Goal: Task Accomplishment & Management: Manage account settings

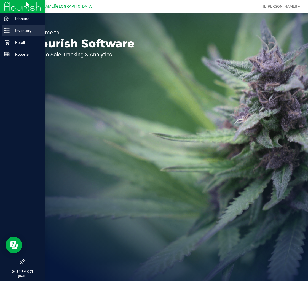
click at [7, 32] on icon at bounding box center [7, 31] width 6 height 6
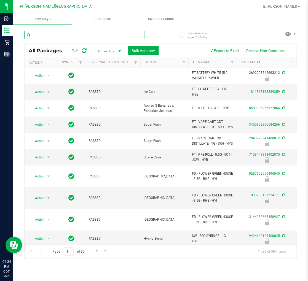
click at [65, 34] on input "text" at bounding box center [84, 35] width 120 height 8
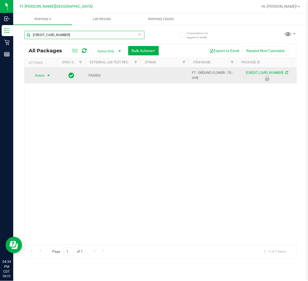
type input "[CREDIT_CARD_NUMBER]"
click at [47, 76] on span "select" at bounding box center [48, 75] width 4 height 4
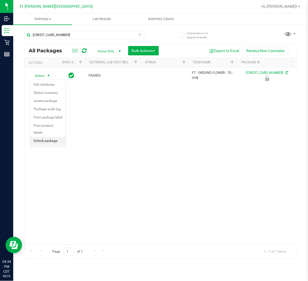
click at [55, 139] on li "Unlock package" at bounding box center [47, 141] width 35 height 8
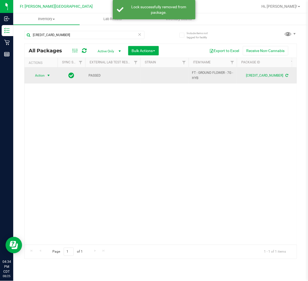
click at [46, 76] on span "select" at bounding box center [48, 75] width 4 height 4
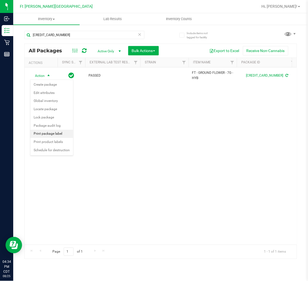
click at [62, 137] on li "Print package label" at bounding box center [51, 134] width 43 height 8
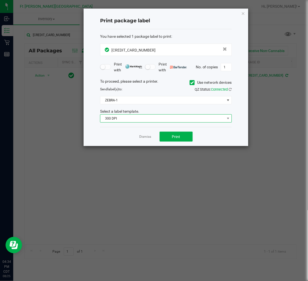
click at [127, 120] on span "300 DPI" at bounding box center [162, 119] width 124 height 8
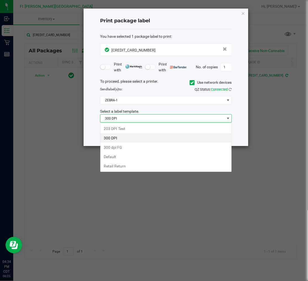
scroll to position [8, 131]
click at [129, 130] on li "203 DPI Test" at bounding box center [165, 128] width 131 height 9
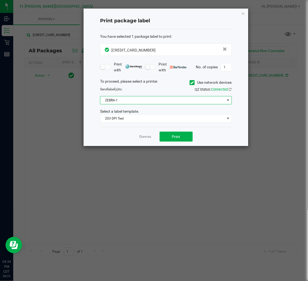
click at [124, 103] on span "ZEBRA-1" at bounding box center [162, 100] width 124 height 8
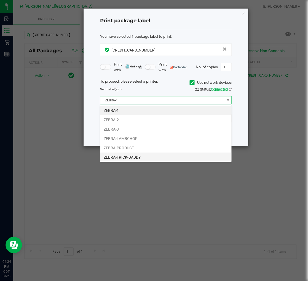
click at [128, 157] on li "ZEBRA-TRICK-DADDY" at bounding box center [165, 157] width 131 height 9
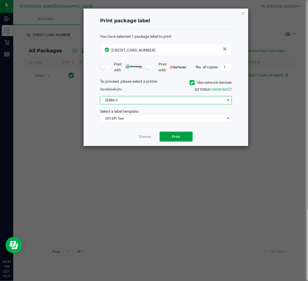
click at [176, 139] on span "Print" at bounding box center [176, 137] width 8 height 4
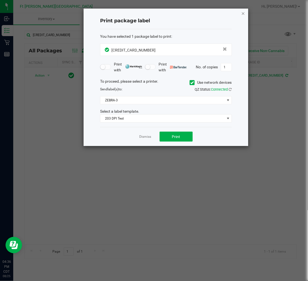
click at [244, 16] on icon "button" at bounding box center [243, 13] width 4 height 7
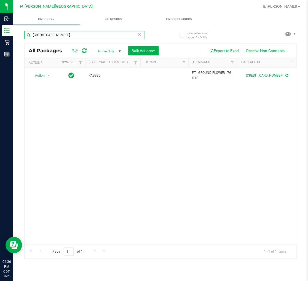
click at [102, 34] on input "[CREDIT_CARD_NUMBER]" at bounding box center [84, 35] width 120 height 8
click at [102, 35] on input "[CREDIT_CARD_NUMBER]" at bounding box center [84, 35] width 120 height 8
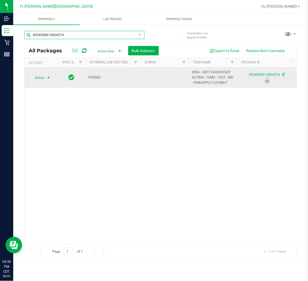
type input "0054508612824574"
click at [47, 79] on span "select" at bounding box center [48, 78] width 4 height 4
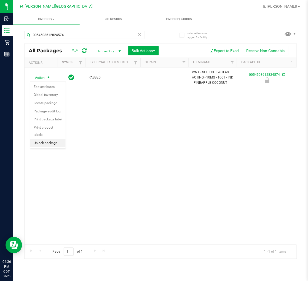
click at [49, 146] on li "Unlock package" at bounding box center [47, 143] width 35 height 8
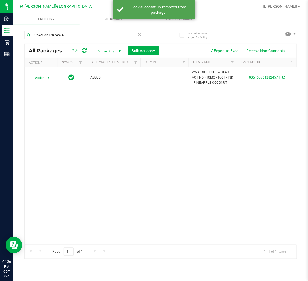
click at [44, 79] on span "Action" at bounding box center [37, 78] width 15 height 8
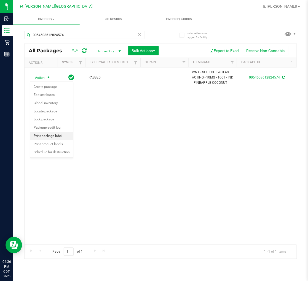
click at [62, 137] on li "Print package label" at bounding box center [51, 136] width 43 height 8
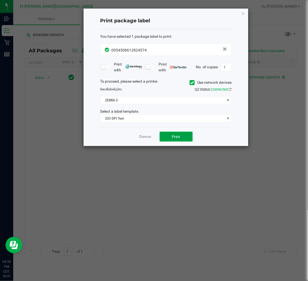
click at [167, 135] on button "Print" at bounding box center [176, 137] width 33 height 10
click at [243, 13] on icon "button" at bounding box center [243, 13] width 4 height 7
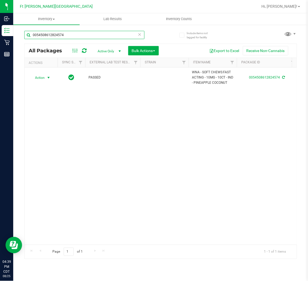
click at [94, 32] on input "0054508612824574" at bounding box center [84, 35] width 120 height 8
type input "7991862361733035"
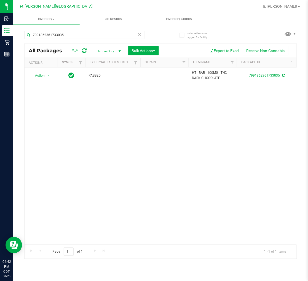
click at [140, 34] on icon at bounding box center [140, 34] width 4 height 7
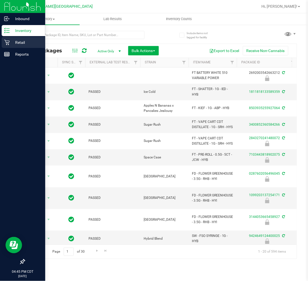
click at [9, 45] on div "Retail" at bounding box center [24, 42] width 44 height 11
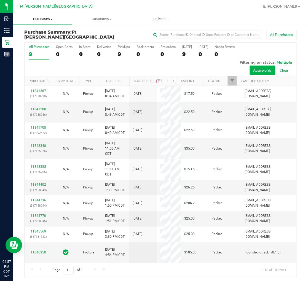
click at [43, 21] on span "Purchases" at bounding box center [42, 19] width 59 height 5
click at [28, 38] on span "Fulfillment" at bounding box center [30, 39] width 34 height 5
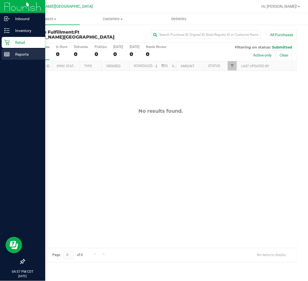
click at [10, 54] on p "Reports" at bounding box center [26, 54] width 33 height 7
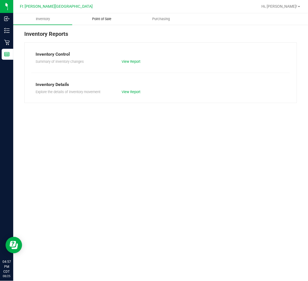
click at [101, 22] on uib-tab-heading "Point of Sale" at bounding box center [101, 19] width 58 height 11
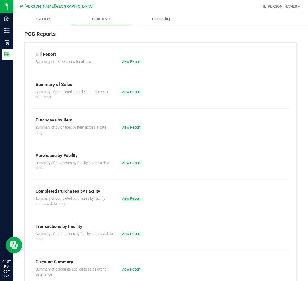
drag, startPoint x: 132, startPoint y: 195, endPoint x: 131, endPoint y: 198, distance: 3.2
click at [131, 198] on div "Summary of completed purchases by facility across a date range View Report" at bounding box center [160, 201] width 258 height 12
click at [130, 198] on link "View Report" at bounding box center [131, 199] width 19 height 4
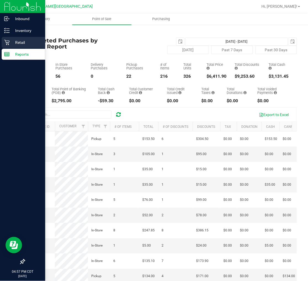
click at [11, 45] on p "Retail" at bounding box center [26, 42] width 33 height 7
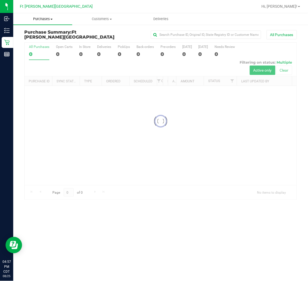
click at [48, 19] on span "Purchases" at bounding box center [42, 19] width 59 height 5
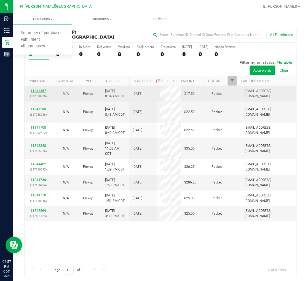
click at [41, 90] on link "11841367" at bounding box center [38, 91] width 15 height 4
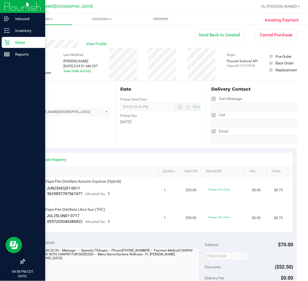
click at [10, 42] on p "Retail" at bounding box center [26, 42] width 33 height 7
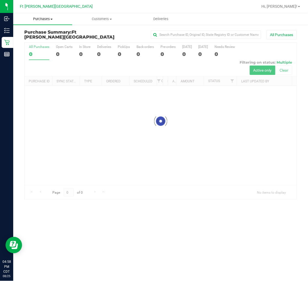
click at [47, 19] on span "Purchases" at bounding box center [42, 19] width 59 height 5
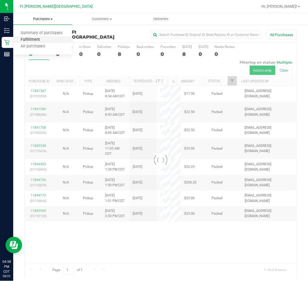
click at [35, 39] on span "Fulfillment" at bounding box center [30, 39] width 34 height 5
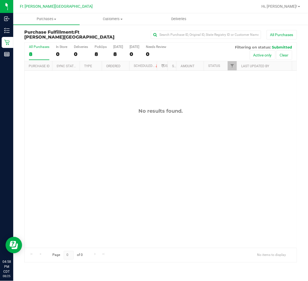
click at [61, 123] on div "No results found." at bounding box center [161, 178] width 272 height 214
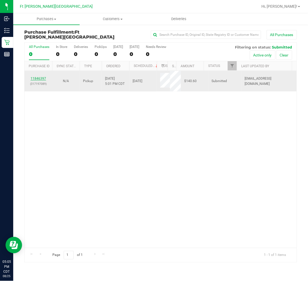
click at [43, 78] on link "11846397" at bounding box center [38, 79] width 15 height 4
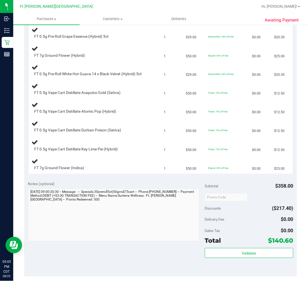
scroll to position [276, 0]
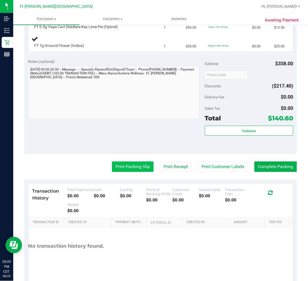
click at [127, 166] on button "Print Packing Slip" at bounding box center [133, 167] width 42 height 10
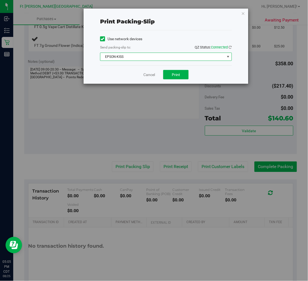
click at [162, 56] on span "EPSON-KISS" at bounding box center [162, 57] width 124 height 8
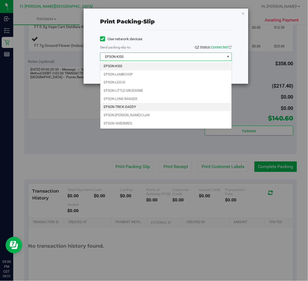
click at [169, 108] on li "EPSON-TRICK-DADDY" at bounding box center [165, 107] width 131 height 8
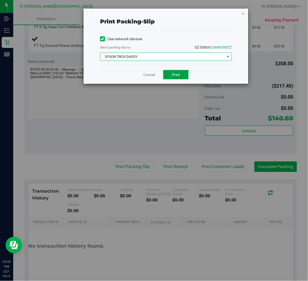
click at [174, 74] on span "Print" at bounding box center [176, 74] width 8 height 4
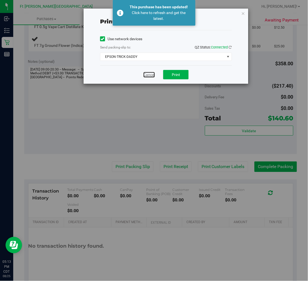
click at [147, 75] on link "Cancel" at bounding box center [149, 75] width 12 height 6
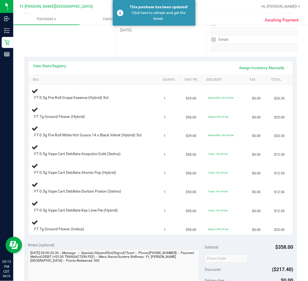
scroll to position [0, 0]
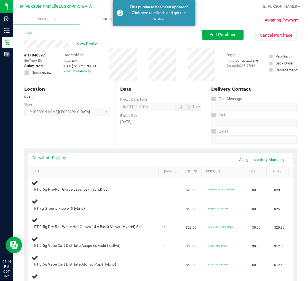
click at [28, 32] on link "Back" at bounding box center [28, 33] width 8 height 4
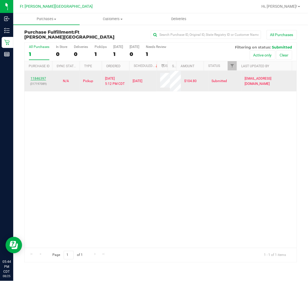
click at [40, 77] on link "11846397" at bounding box center [38, 79] width 15 height 4
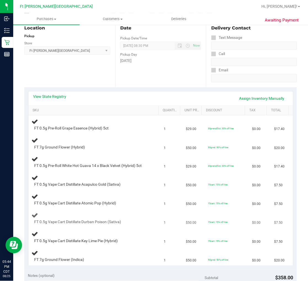
scroll to position [31, 0]
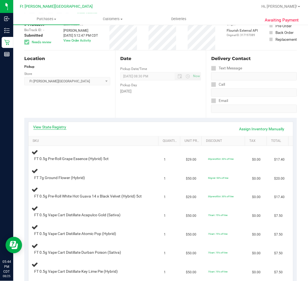
click at [47, 125] on link "View State Registry" at bounding box center [49, 127] width 33 height 6
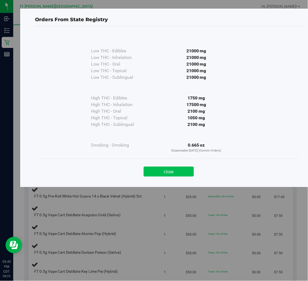
click at [172, 176] on button "Close" at bounding box center [169, 172] width 50 height 10
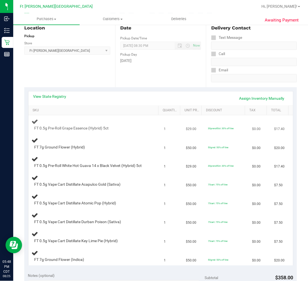
scroll to position [0, 0]
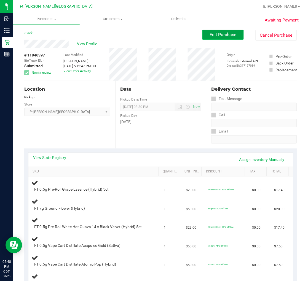
click at [219, 37] on button "Edit Purchase" at bounding box center [222, 35] width 41 height 10
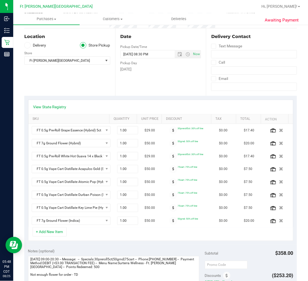
scroll to position [61, 0]
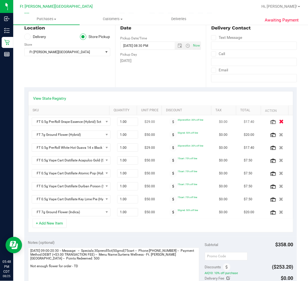
click at [279, 121] on icon "button" at bounding box center [281, 122] width 5 height 4
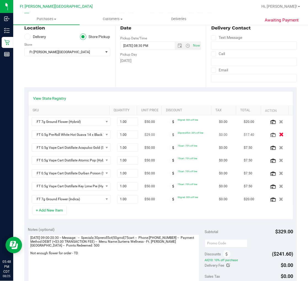
click at [279, 133] on icon "button" at bounding box center [281, 135] width 5 height 4
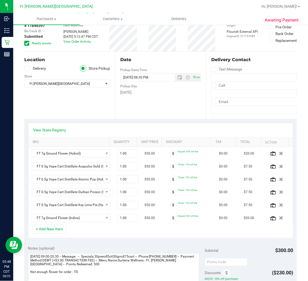
scroll to position [0, 0]
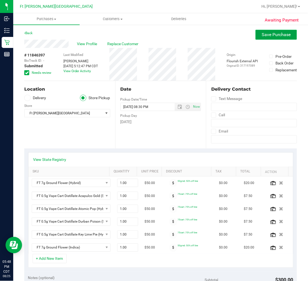
click at [272, 34] on span "Save Purchase" at bounding box center [276, 34] width 29 height 5
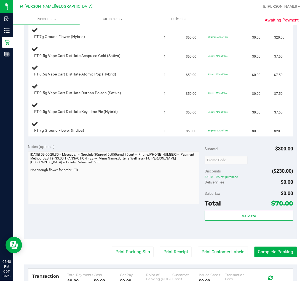
scroll to position [245, 0]
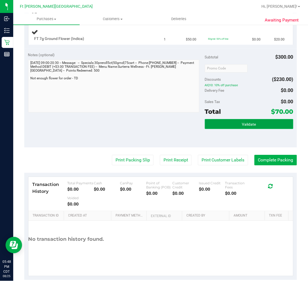
click at [213, 122] on button "Validate" at bounding box center [249, 124] width 88 height 10
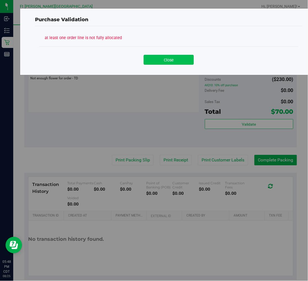
click at [169, 57] on button "Close" at bounding box center [169, 60] width 50 height 10
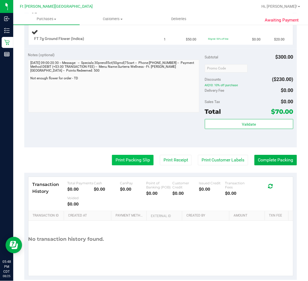
click at [128, 156] on button "Print Packing Slip" at bounding box center [133, 160] width 42 height 10
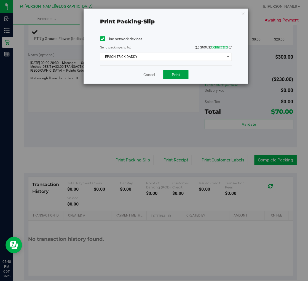
click at [168, 73] on button "Print" at bounding box center [175, 74] width 25 height 9
click at [244, 14] on icon "button" at bounding box center [243, 13] width 4 height 7
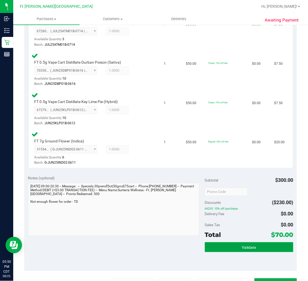
click at [246, 245] on span "Validate" at bounding box center [249, 247] width 14 height 4
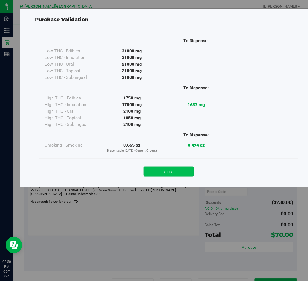
click at [164, 174] on button "Close" at bounding box center [169, 172] width 50 height 10
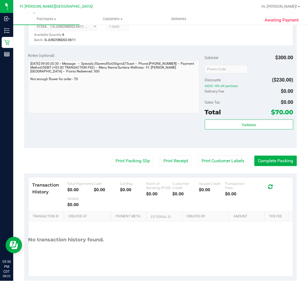
scroll to position [377, 0]
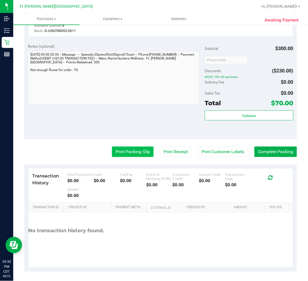
click at [126, 152] on button "Print Packing Slip" at bounding box center [133, 152] width 42 height 10
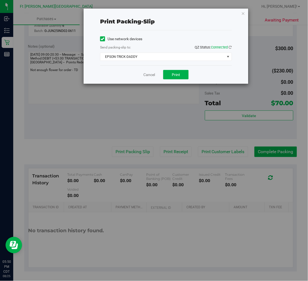
click at [247, 15] on div "Print packing-slip Use network devices Send packing-slip to: QZ Status: Connect…" at bounding box center [166, 46] width 165 height 75
click at [243, 13] on icon "button" at bounding box center [243, 13] width 4 height 7
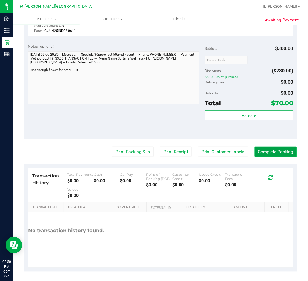
click at [265, 153] on button "Complete Packing" at bounding box center [275, 152] width 42 height 10
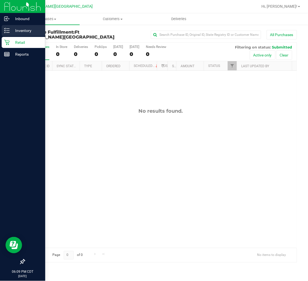
click at [3, 32] on div "Inventory" at bounding box center [24, 30] width 44 height 11
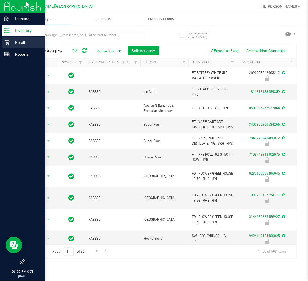
click at [21, 41] on p "Retail" at bounding box center [26, 42] width 33 height 7
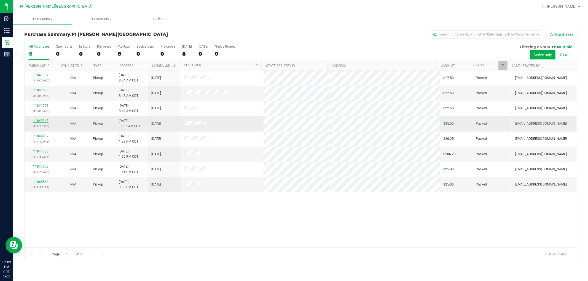
click at [34, 120] on link "11843348" at bounding box center [40, 121] width 15 height 4
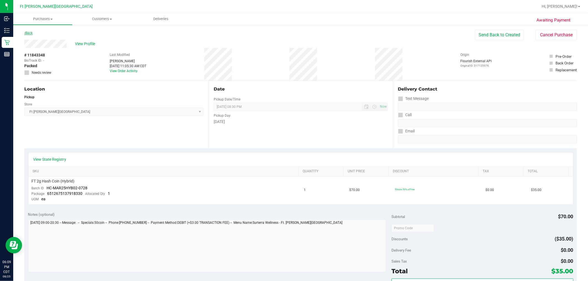
click at [28, 32] on link "Back" at bounding box center [28, 33] width 8 height 4
